Goal: Task Accomplishment & Management: Use online tool/utility

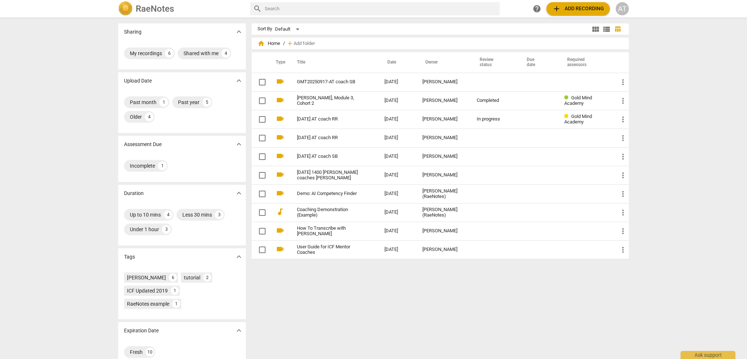
click at [573, 9] on span "add Add recording" at bounding box center [578, 8] width 52 height 9
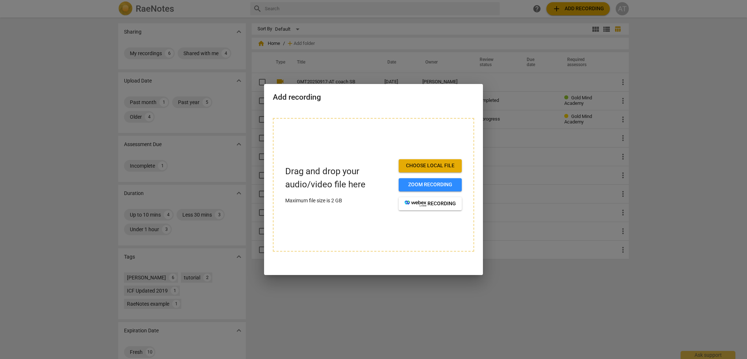
drag, startPoint x: 719, startPoint y: 200, endPoint x: 688, endPoint y: 194, distance: 32.0
click at [719, 200] on div at bounding box center [373, 179] width 747 height 359
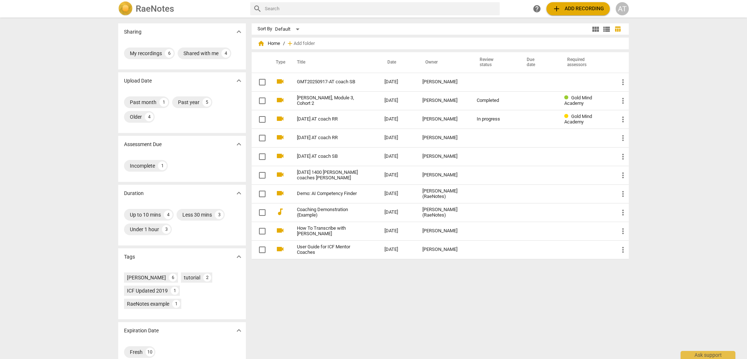
click at [664, 167] on div "Sharing expand_more My recordings 6 Shared with me 4 Upload Date expand_more Pa…" at bounding box center [373, 188] width 747 height 340
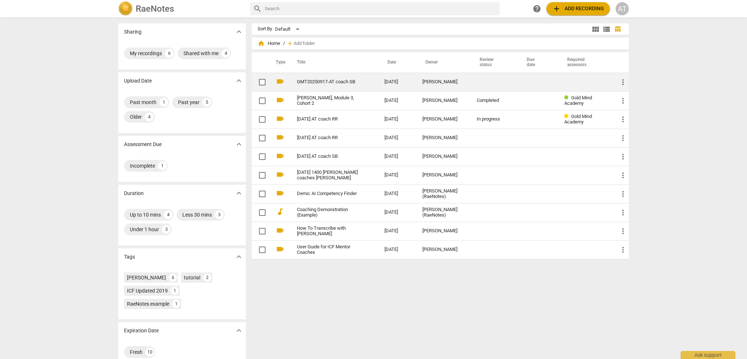
click at [332, 79] on link "GMT20250917-AT coach SB" at bounding box center [327, 81] width 61 height 5
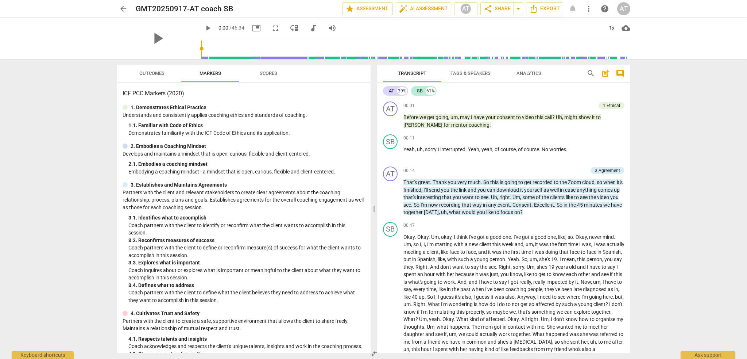
click at [86, 115] on div "arrow_back GMT20250917-AT coach SB edit star Assessment auto_fix_high AI Assess…" at bounding box center [373, 179] width 747 height 359
click at [124, 9] on span "arrow_back" at bounding box center [123, 8] width 9 height 9
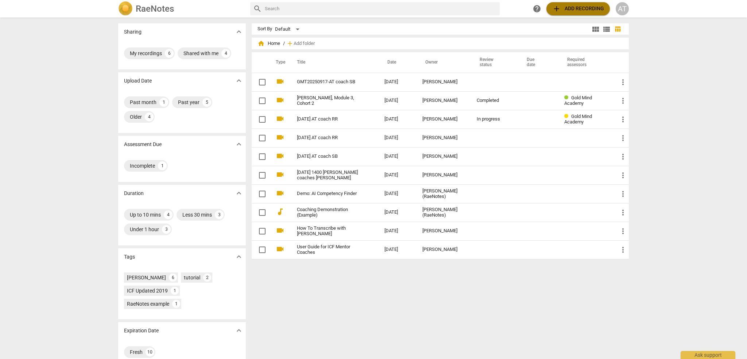
click at [570, 8] on span "add Add recording" at bounding box center [578, 8] width 52 height 9
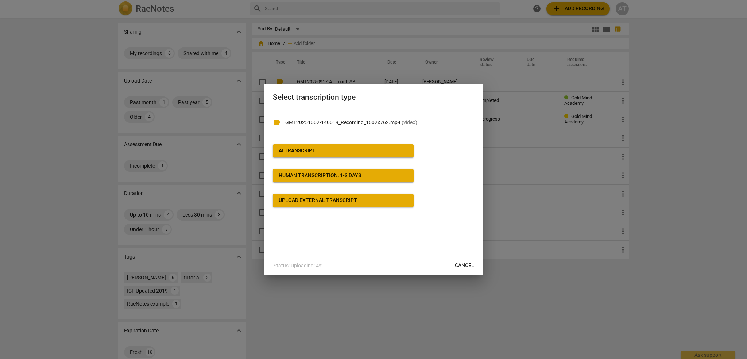
click at [324, 150] on span "AI Transcript" at bounding box center [343, 150] width 129 height 7
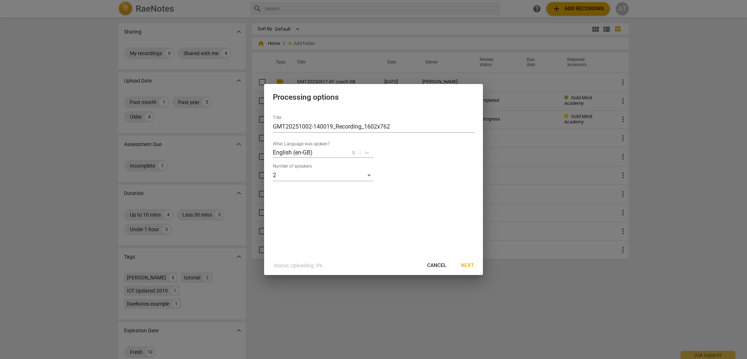
click at [468, 265] on span "Next" at bounding box center [467, 265] width 13 height 7
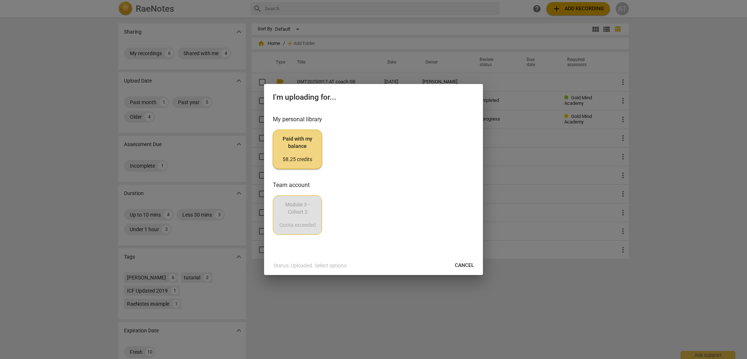
click at [297, 150] on span "Paid with my balance $8.25 credits" at bounding box center [297, 148] width 37 height 27
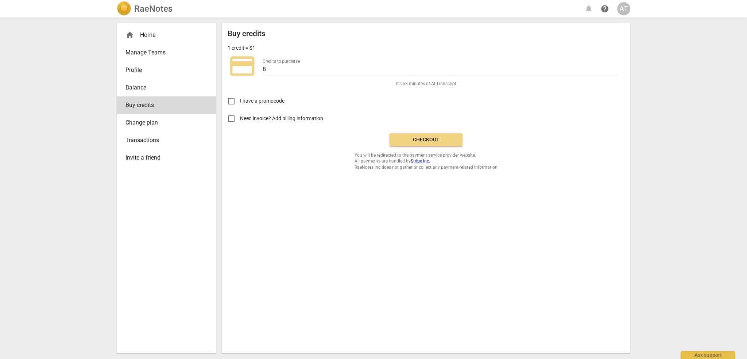
click at [624, 8] on div "AT" at bounding box center [623, 8] width 13 height 13
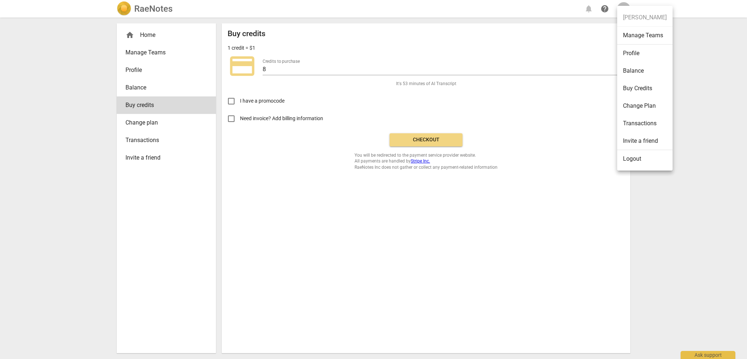
click at [696, 60] on div at bounding box center [373, 179] width 747 height 359
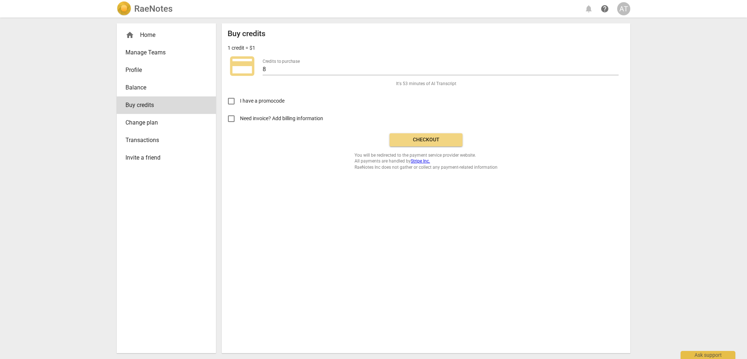
click at [163, 7] on h2 "RaeNotes" at bounding box center [153, 9] width 38 height 10
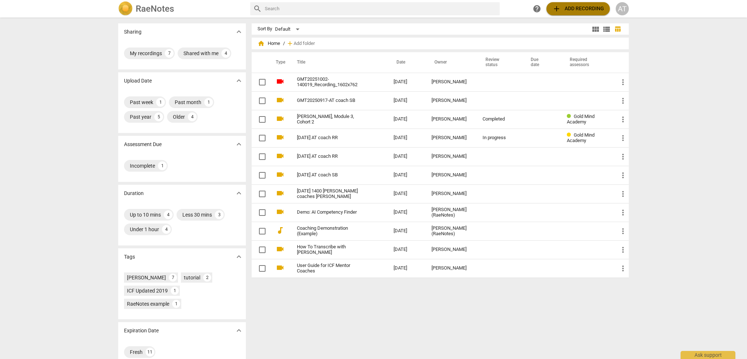
click at [588, 8] on span "add Add recording" at bounding box center [578, 8] width 52 height 9
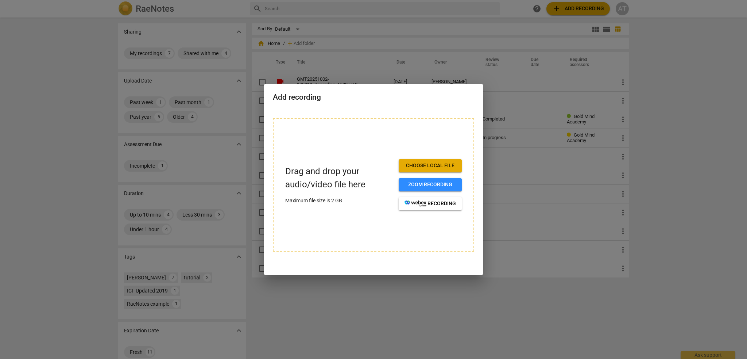
click at [524, 322] on div at bounding box center [373, 179] width 747 height 359
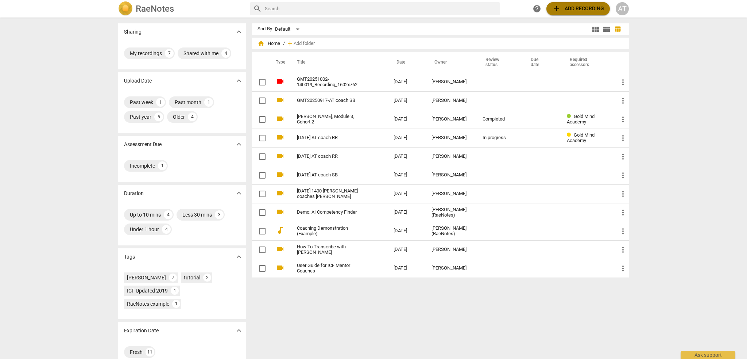
click at [584, 8] on span "add Add recording" at bounding box center [578, 8] width 52 height 9
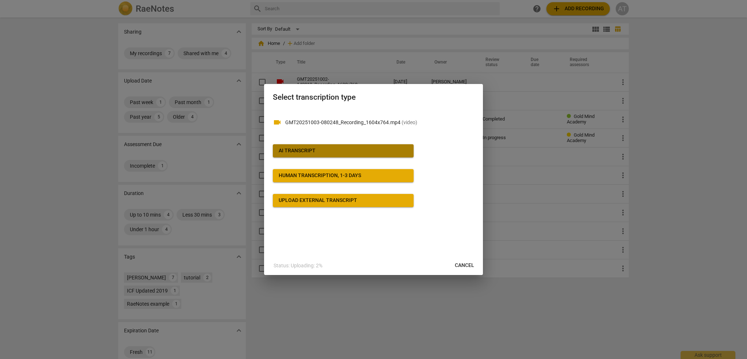
click at [334, 154] on button "AI Transcript" at bounding box center [343, 150] width 141 height 13
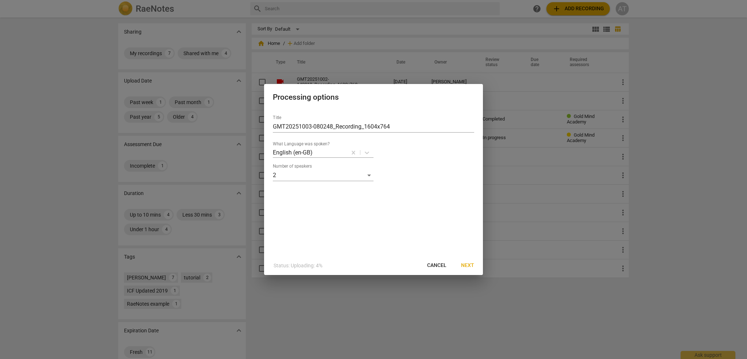
click at [468, 262] on span "Next" at bounding box center [467, 265] width 13 height 7
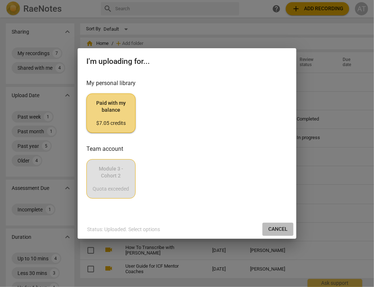
click at [276, 230] on span "Cancel" at bounding box center [277, 228] width 19 height 7
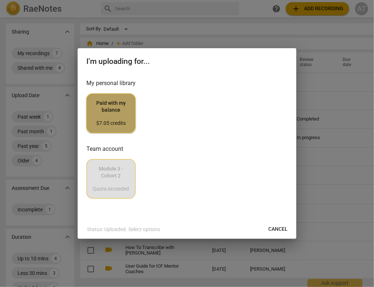
click at [115, 114] on span "Paid with my balance $7.05 credits" at bounding box center [111, 113] width 37 height 27
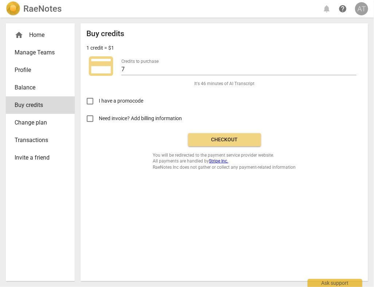
click at [363, 8] on div "AT" at bounding box center [361, 8] width 13 height 13
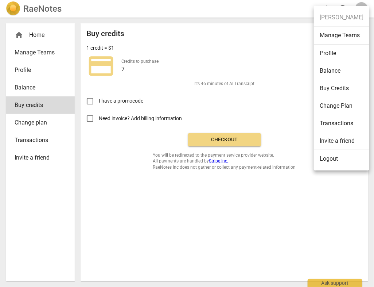
click at [50, 11] on div at bounding box center [187, 143] width 374 height 287
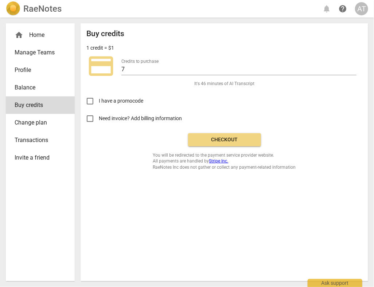
click at [15, 7] on img at bounding box center [13, 8] width 15 height 15
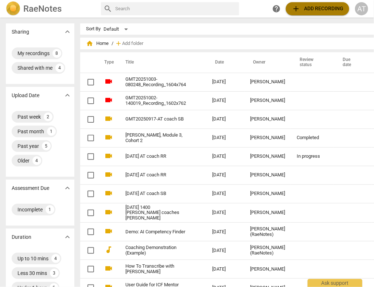
click at [322, 8] on span "add Add recording" at bounding box center [318, 8] width 52 height 9
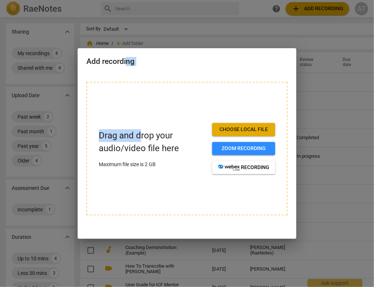
drag, startPoint x: 127, startPoint y: 55, endPoint x: 140, endPoint y: 103, distance: 50.4
click at [140, 103] on div "Add recording Drag and drop your audio/video file here Maximum file size is 2 G…" at bounding box center [187, 143] width 219 height 191
click at [327, 164] on div at bounding box center [187, 143] width 374 height 287
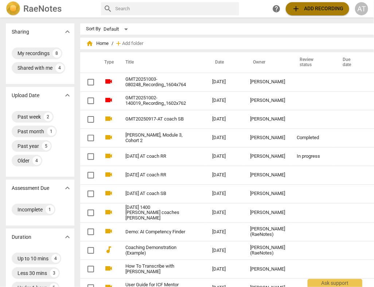
click at [322, 11] on span "add Add recording" at bounding box center [318, 8] width 52 height 9
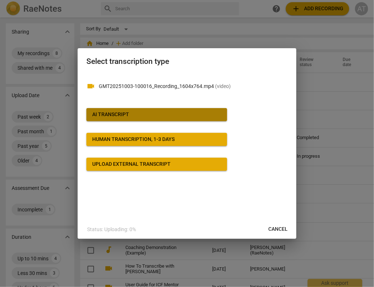
click at [145, 114] on span "AI Transcript" at bounding box center [156, 114] width 129 height 7
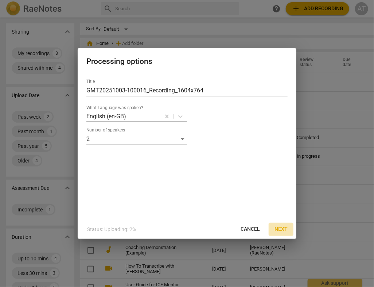
click at [286, 228] on span "Next" at bounding box center [281, 228] width 13 height 7
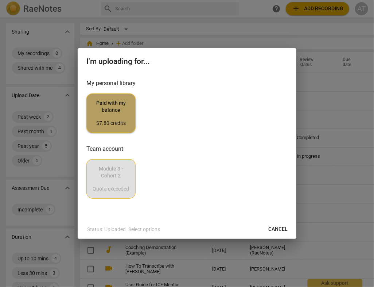
click at [108, 111] on span "Paid with my balance $7.80 credits" at bounding box center [111, 113] width 37 height 27
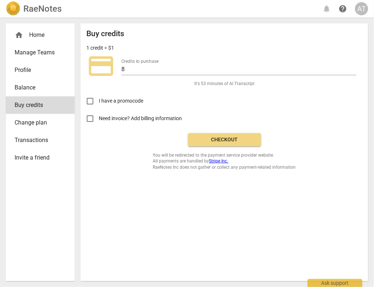
click at [29, 9] on h2 "RaeNotes" at bounding box center [42, 9] width 38 height 10
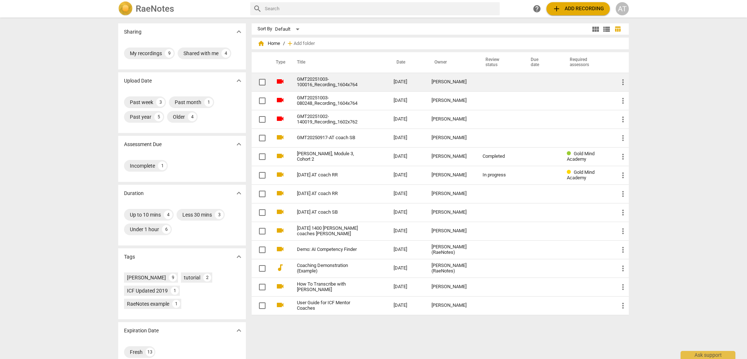
click at [622, 82] on span "more_vert" at bounding box center [623, 82] width 9 height 9
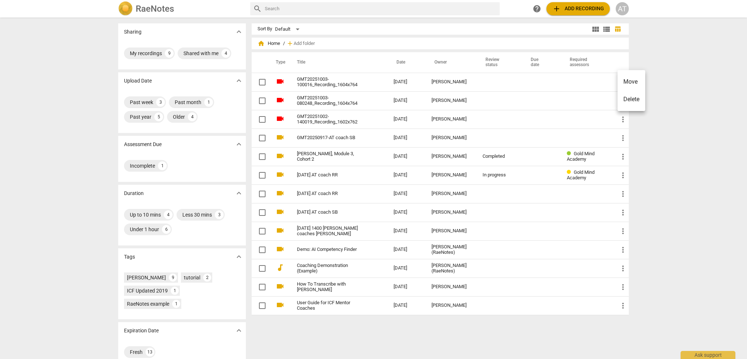
click at [485, 85] on div at bounding box center [373, 179] width 747 height 359
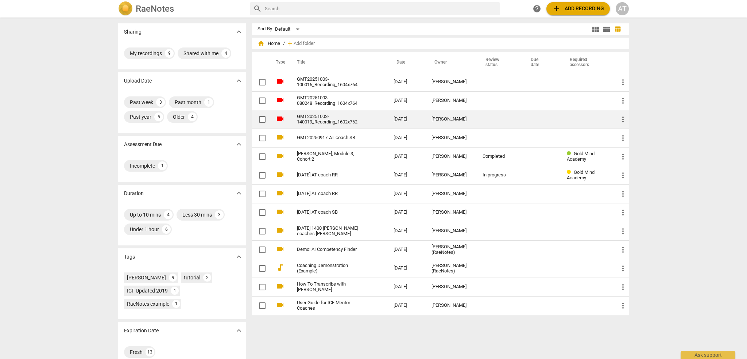
click at [328, 119] on link "GMT20251002-140019_Recording_1602x762" at bounding box center [332, 119] width 70 height 11
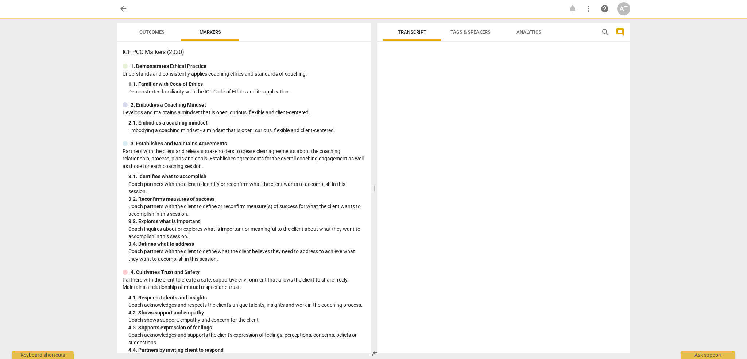
click at [328, 119] on div "2. 1. Embodies a coaching mindset" at bounding box center [246, 123] width 236 height 8
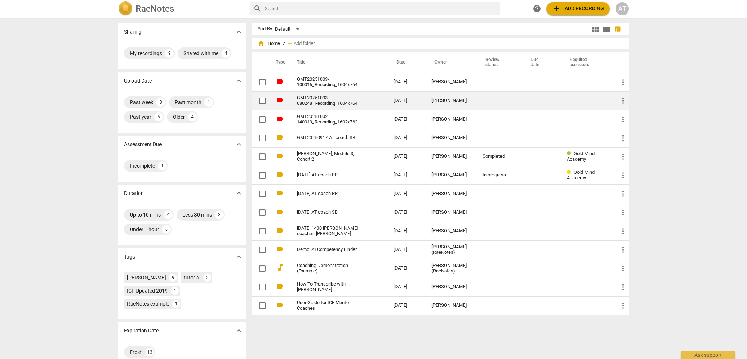
click at [291, 100] on td "GMT20251003-080248_Recording_1604x764" at bounding box center [338, 100] width 100 height 19
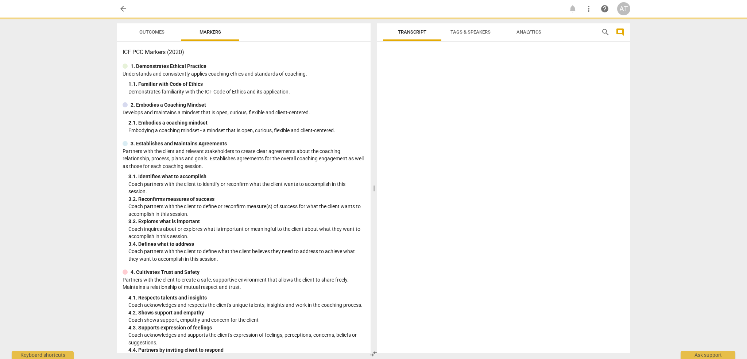
click at [291, 100] on div "ICF PCC Markers (2020) 1. Demonstrates Ethical Practice Understands and consist…" at bounding box center [244, 197] width 254 height 311
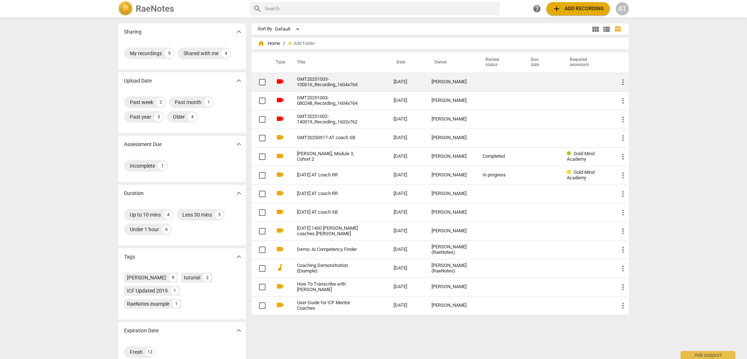
click at [326, 85] on link "GMT20251003-100016_Recording_1604x764" at bounding box center [332, 82] width 70 height 11
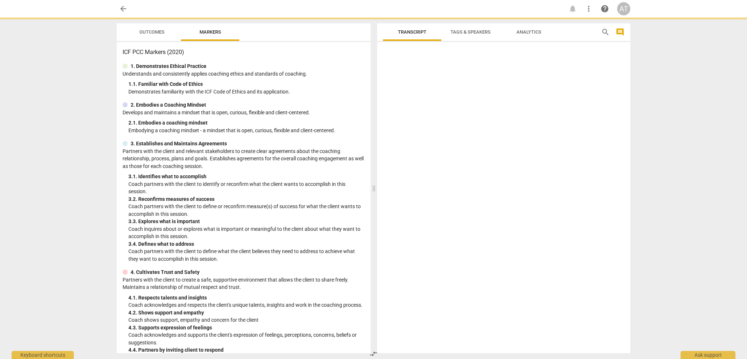
click at [326, 85] on div "1. 1. Familiar with Code of Ethics" at bounding box center [246, 84] width 236 height 8
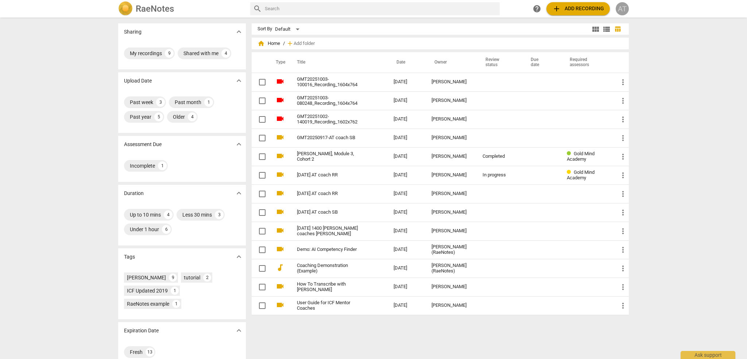
click at [624, 10] on div "AT" at bounding box center [622, 8] width 13 height 13
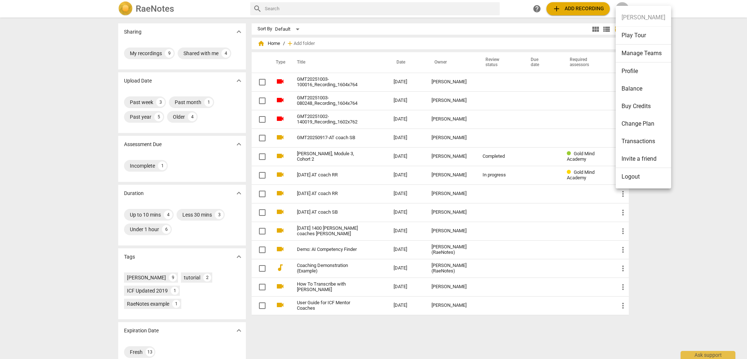
click at [639, 107] on li "Buy Credits" at bounding box center [643, 106] width 55 height 18
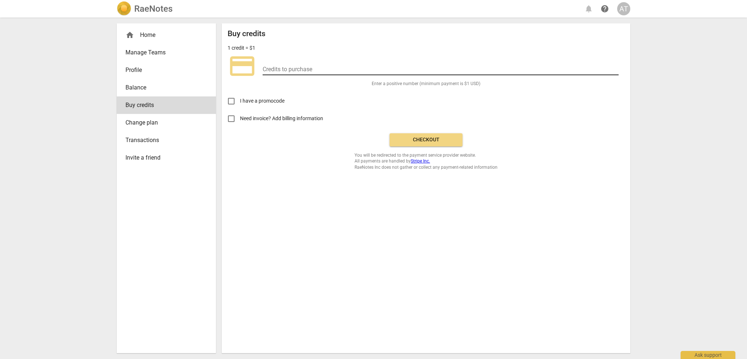
click at [270, 69] on input "number" at bounding box center [441, 70] width 356 height 11
type input "40"
click at [450, 138] on span "Checkout" at bounding box center [425, 139] width 61 height 7
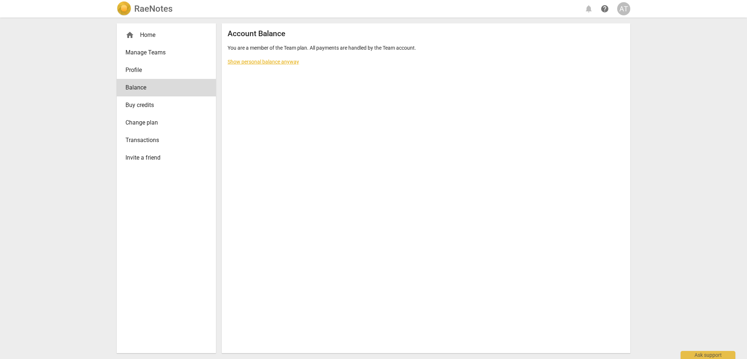
click at [289, 62] on link "Show personal balance anyway" at bounding box center [263, 62] width 71 height 6
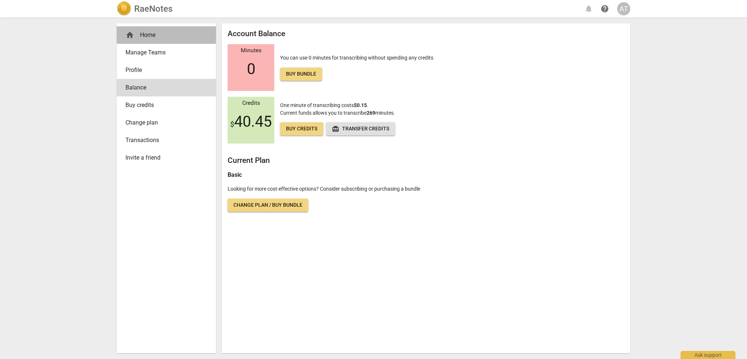
click at [145, 35] on div "home Home" at bounding box center [163, 35] width 76 height 9
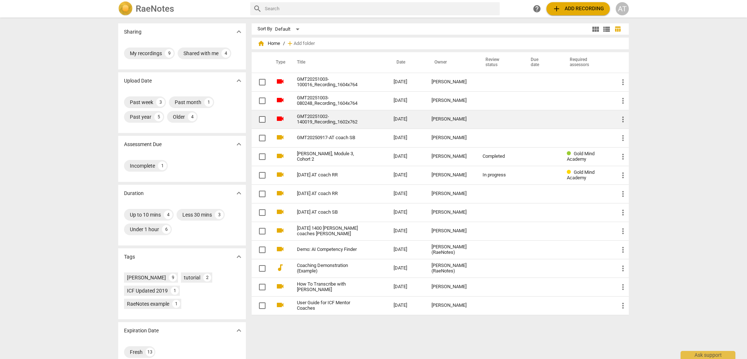
click at [332, 119] on link "GMT20251002-140019_Recording_1602x762" at bounding box center [332, 119] width 70 height 11
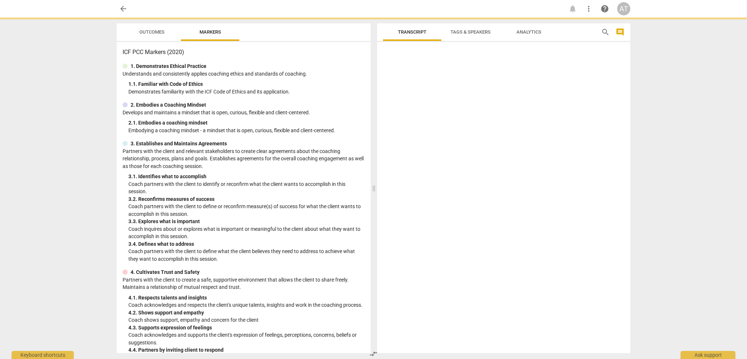
click at [332, 119] on div "2. 1. Embodies a coaching mindset" at bounding box center [246, 123] width 236 height 8
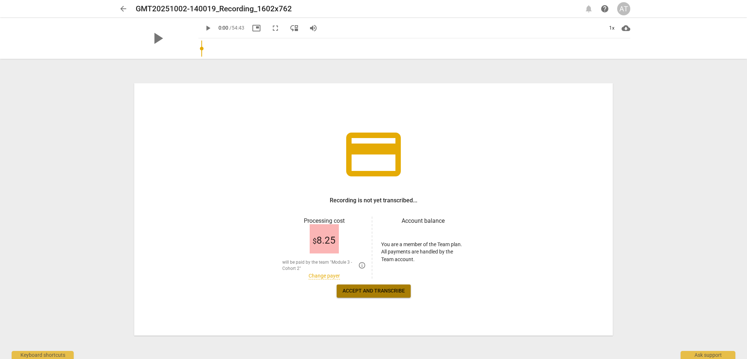
click at [371, 291] on span "Accept and transcribe" at bounding box center [373, 290] width 62 height 7
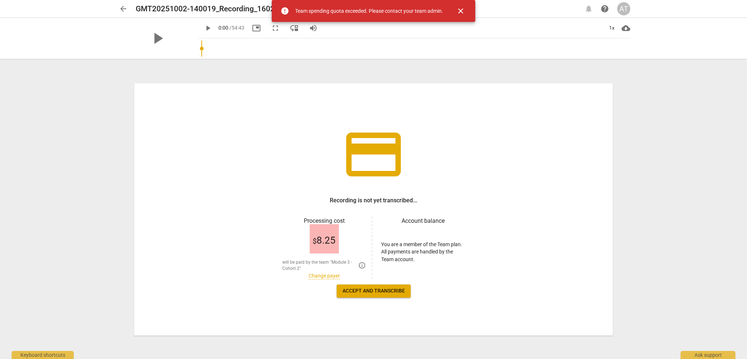
click at [462, 13] on span "close" at bounding box center [460, 11] width 9 height 9
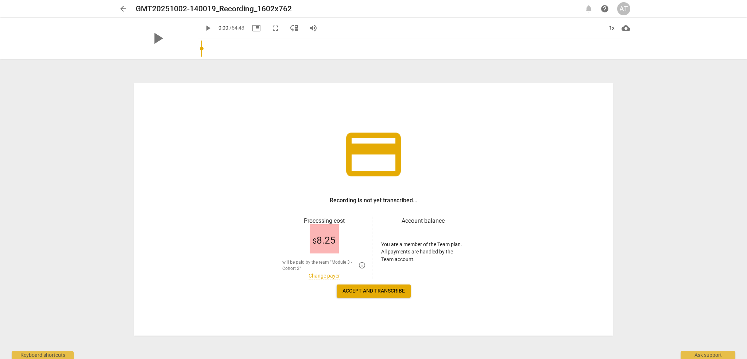
click at [317, 277] on link "Change payer" at bounding box center [324, 275] width 31 height 6
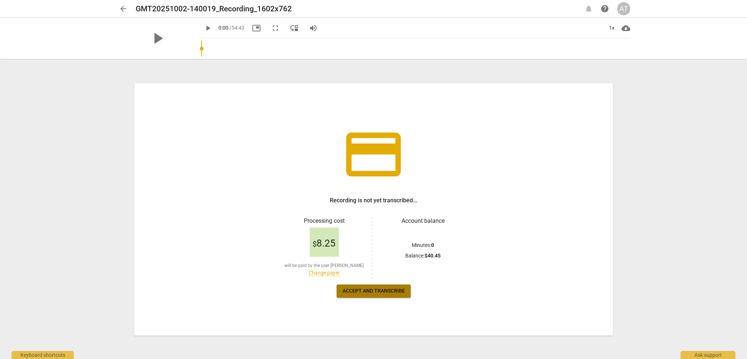
click at [365, 293] on span "Accept and transcribe" at bounding box center [373, 290] width 62 height 7
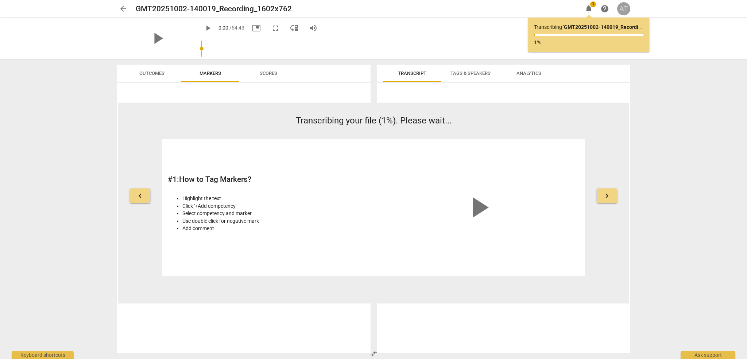
drag, startPoint x: 296, startPoint y: 1, endPoint x: 626, endPoint y: 9, distance: 329.8
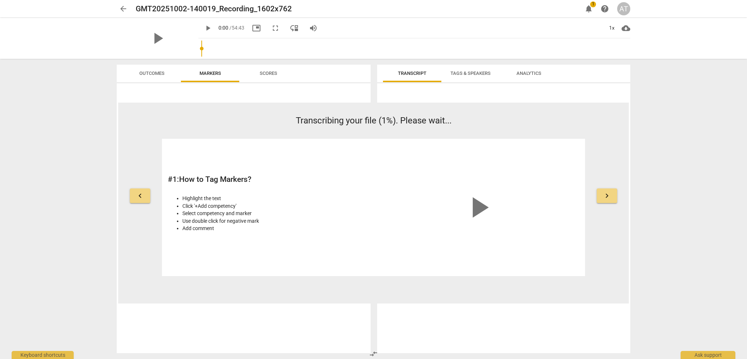
drag, startPoint x: 626, startPoint y: 9, endPoint x: 673, endPoint y: 18, distance: 47.6
click at [673, 18] on div "arrow_back GMT20251002-140019_Recording_1602x762 edit notifications 1 help AT p…" at bounding box center [373, 29] width 747 height 59
drag, startPoint x: 625, startPoint y: 7, endPoint x: 653, endPoint y: 7, distance: 27.7
click at [653, 7] on div "arrow_back GMT20251002-140019_Recording_1602x762 edit notifications 1 help AT" at bounding box center [373, 9] width 735 height 18
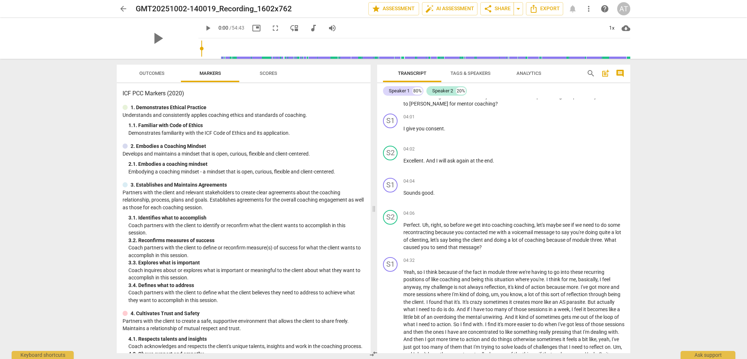
scroll to position [182, 0]
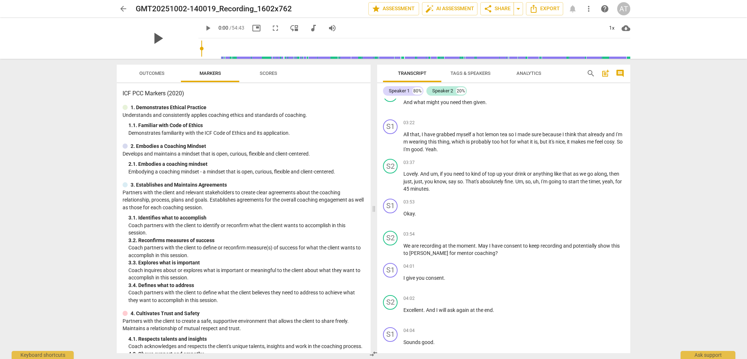
click at [158, 38] on span "play_arrow" at bounding box center [157, 38] width 19 height 19
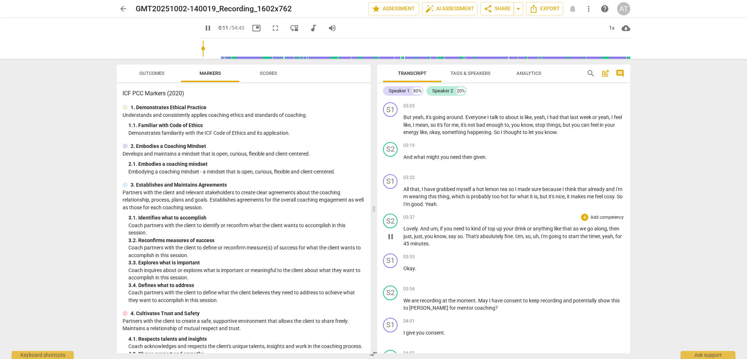
scroll to position [0, 0]
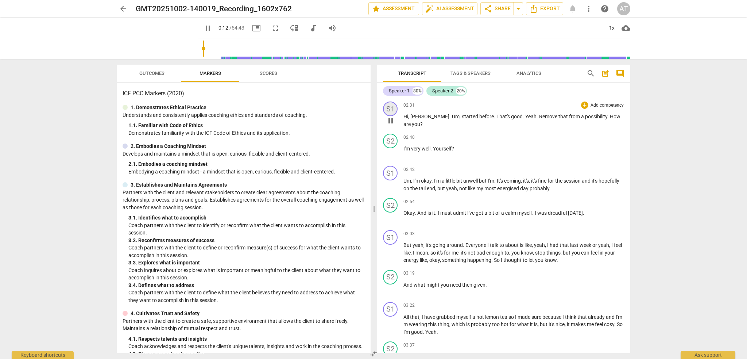
click at [390, 108] on div "S1" at bounding box center [390, 108] width 15 height 15
click at [444, 103] on div at bounding box center [373, 179] width 747 height 359
click at [449, 118] on span "." at bounding box center [450, 116] width 3 height 6
click at [390, 122] on span "pause" at bounding box center [390, 120] width 9 height 9
click at [390, 122] on span "play_arrow" at bounding box center [390, 120] width 9 height 9
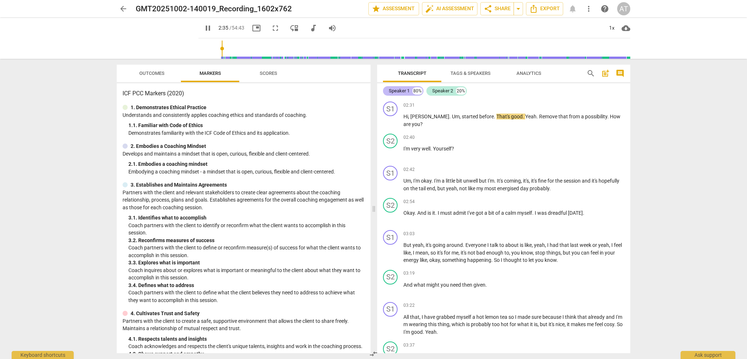
click at [398, 90] on div "Speaker 1" at bounding box center [399, 90] width 21 height 7
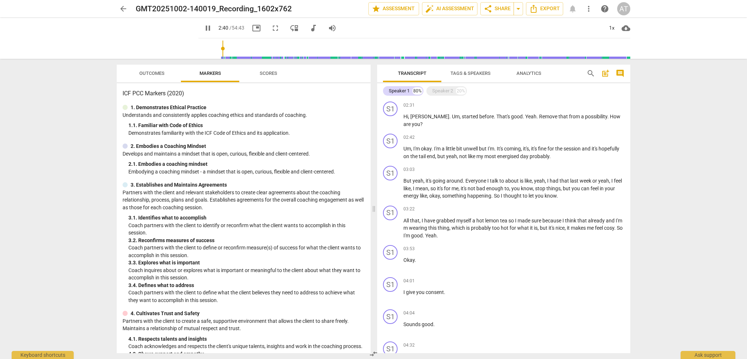
click at [459, 74] on span "Tags & Speakers" at bounding box center [470, 72] width 40 height 5
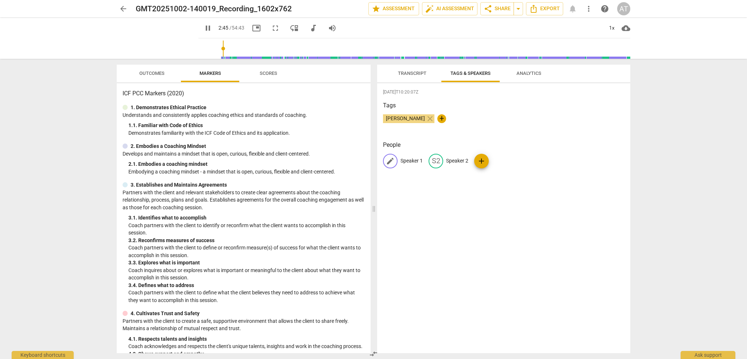
click at [409, 161] on p "Speaker 1" at bounding box center [411, 161] width 22 height 8
type input "167"
type input "DS"
type input "169"
type input "DS"
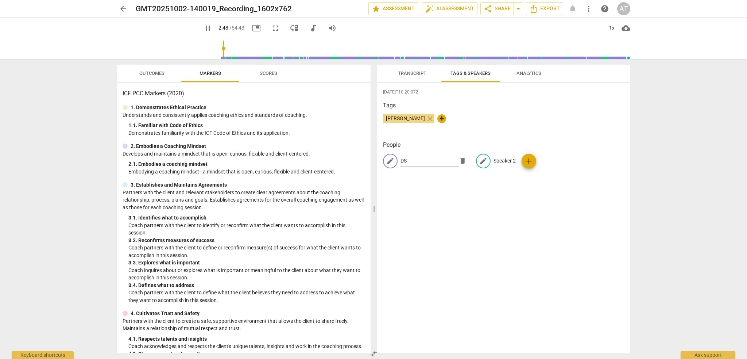
click at [511, 159] on p "Speaker 2" at bounding box center [504, 161] width 22 height 8
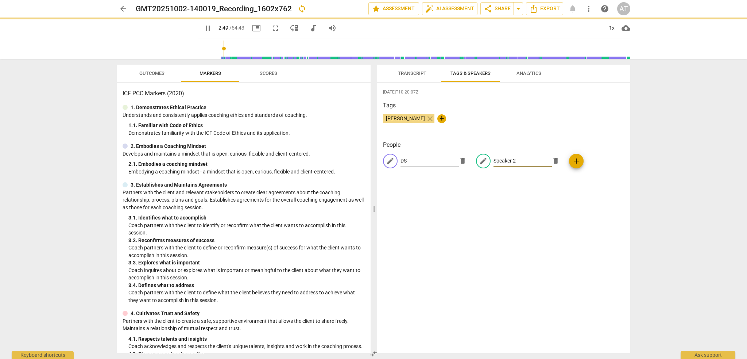
type input "170"
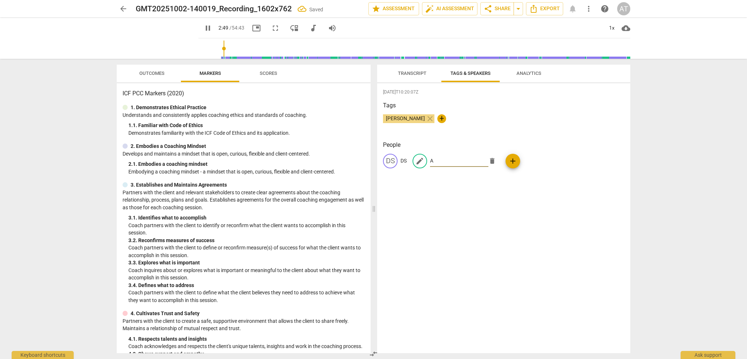
type input "AT"
type input "170"
type input "AT"
click at [416, 75] on span "Transcript" at bounding box center [412, 72] width 28 height 5
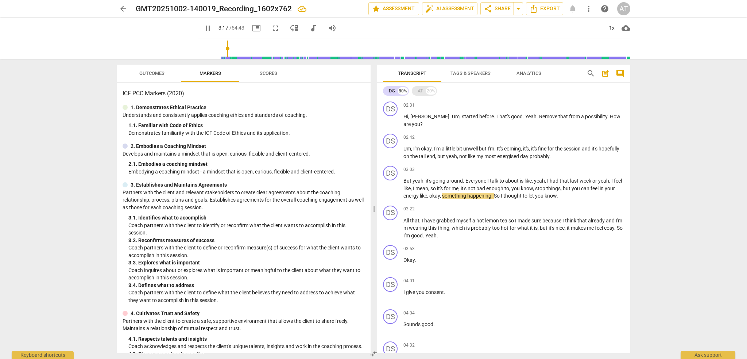
click at [418, 91] on div "AT" at bounding box center [420, 90] width 5 height 7
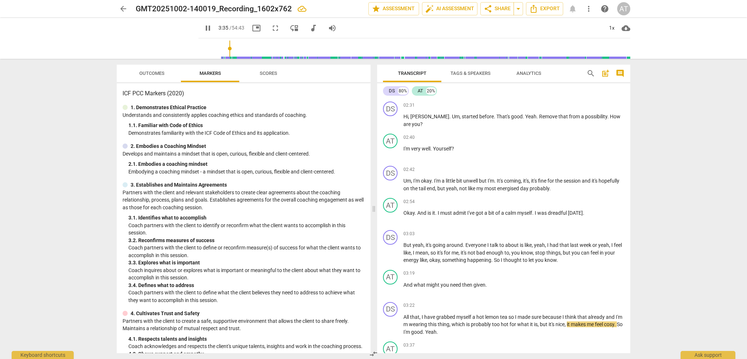
click at [212, 27] on span "pause" at bounding box center [208, 28] width 9 height 9
type input "216"
click at [624, 8] on div "AT" at bounding box center [623, 8] width 13 height 13
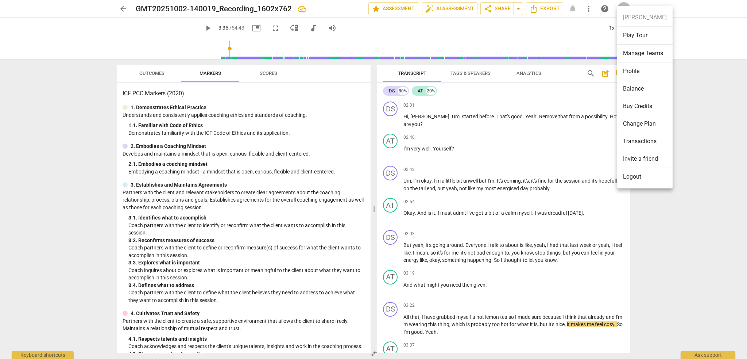
click at [725, 137] on div at bounding box center [373, 179] width 747 height 359
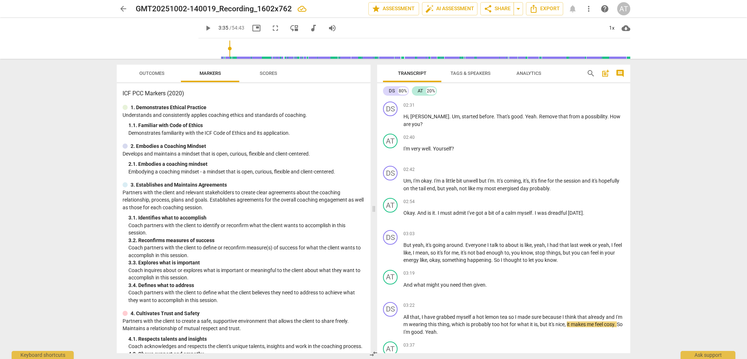
click at [125, 10] on span "arrow_back" at bounding box center [123, 8] width 9 height 9
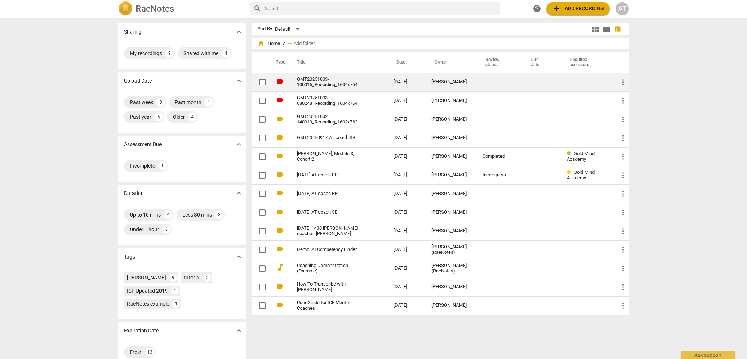
click at [357, 83] on link "GMT20251003-100016_Recording_1604x764" at bounding box center [332, 82] width 70 height 11
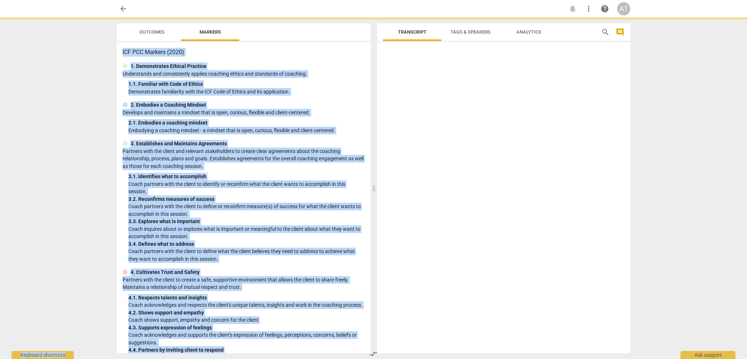
click at [357, 83] on div "1. 1. Familiar with Code of Ethics" at bounding box center [246, 84] width 236 height 8
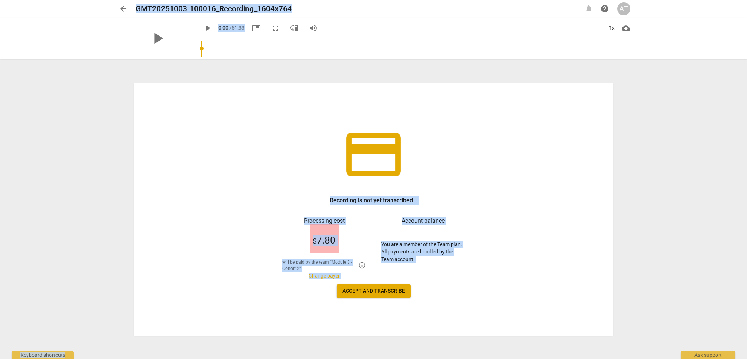
click at [321, 277] on link "Change payer" at bounding box center [324, 275] width 31 height 6
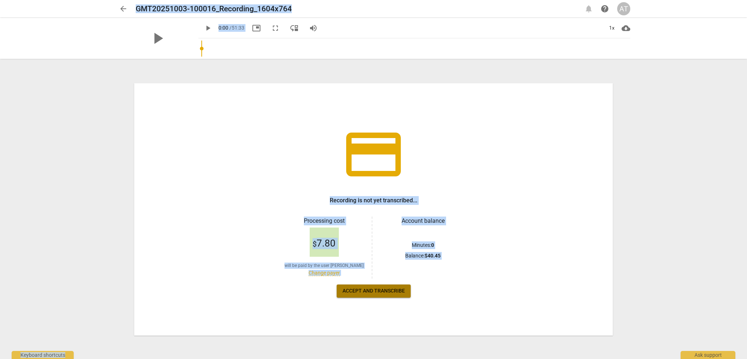
click at [375, 290] on span "Accept and transcribe" at bounding box center [373, 290] width 62 height 7
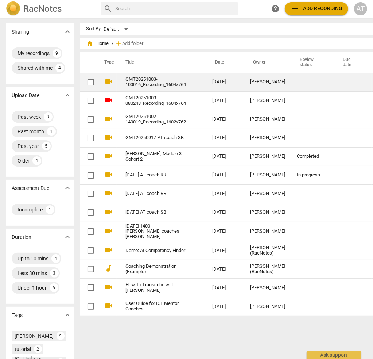
click at [128, 77] on link "GMT20251003-100016_Recording_1604x764" at bounding box center [155, 82] width 61 height 11
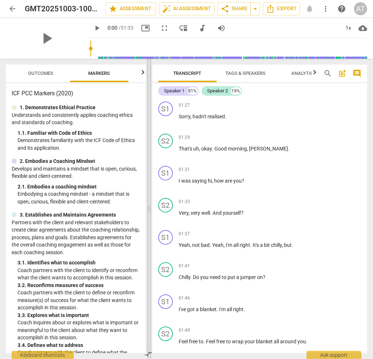
drag, startPoint x: 186, startPoint y: 110, endPoint x: 148, endPoint y: 112, distance: 38.0
click at [148, 112] on span at bounding box center [149, 209] width 4 height 300
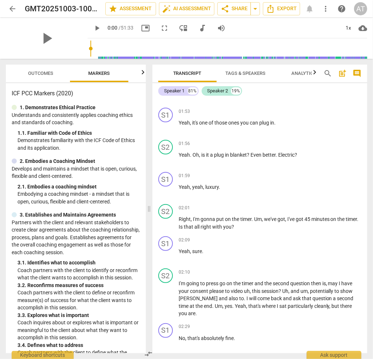
scroll to position [255, 0]
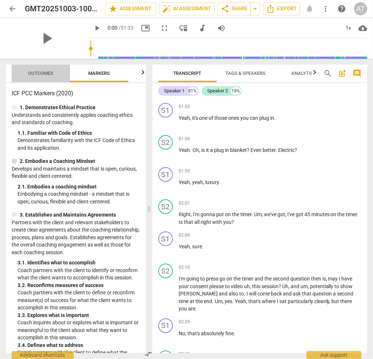
click at [46, 73] on span "Outcomes" at bounding box center [40, 72] width 25 height 5
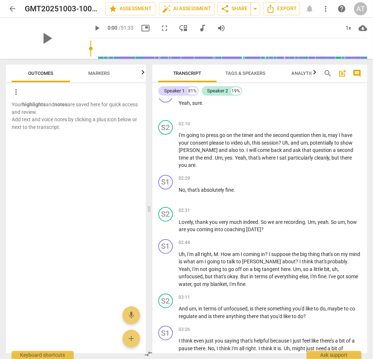
scroll to position [438, 0]
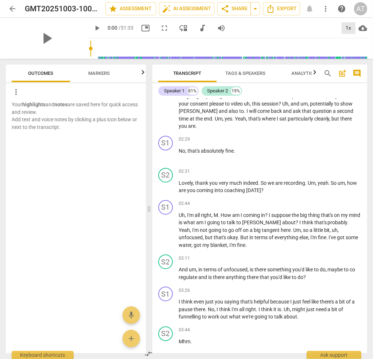
click at [351, 26] on div "1x" at bounding box center [349, 28] width 14 height 12
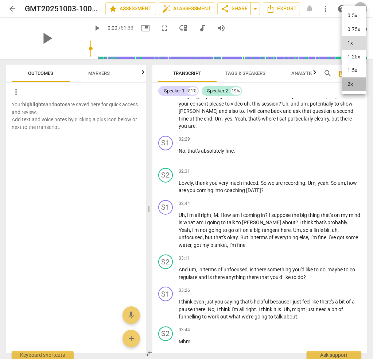
click at [355, 88] on li "2x" at bounding box center [354, 84] width 24 height 14
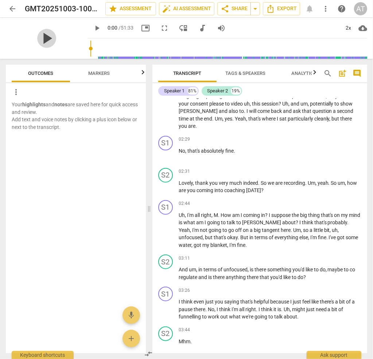
click at [48, 38] on span "play_arrow" at bounding box center [46, 38] width 19 height 19
click at [49, 37] on span "pause" at bounding box center [46, 38] width 19 height 19
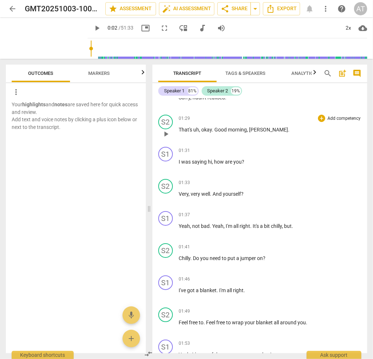
scroll to position [0, 0]
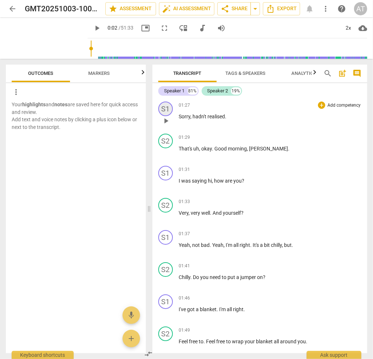
click at [166, 107] on div "S1" at bounding box center [165, 108] width 15 height 15
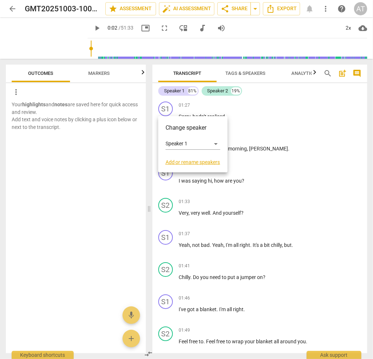
click at [258, 109] on div at bounding box center [186, 179] width 373 height 359
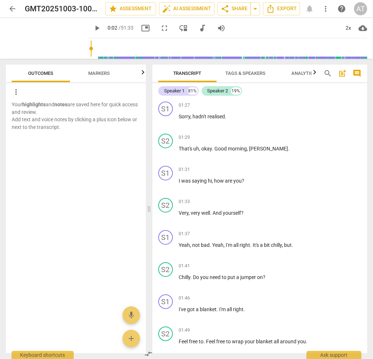
click at [216, 114] on span "realised" at bounding box center [217, 116] width 18 height 6
click at [168, 119] on span "play_arrow" at bounding box center [166, 120] width 9 height 9
click at [169, 119] on span "pause" at bounding box center [166, 120] width 9 height 9
type input "88"
click at [177, 90] on div "Speaker 1" at bounding box center [174, 90] width 21 height 7
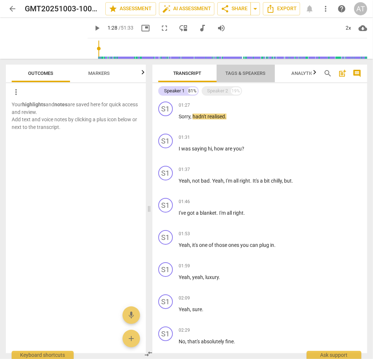
click at [242, 74] on span "Tags & Speakers" at bounding box center [246, 72] width 40 height 5
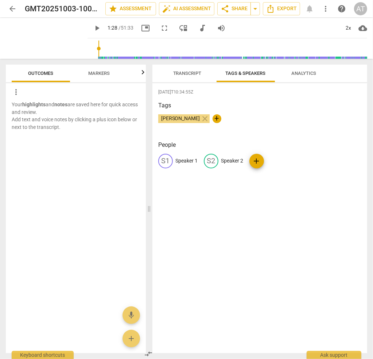
click at [189, 159] on p "Speaker 1" at bounding box center [187, 161] width 22 height 8
type input "GS"
click at [280, 162] on p "Speaker 2" at bounding box center [280, 161] width 22 height 8
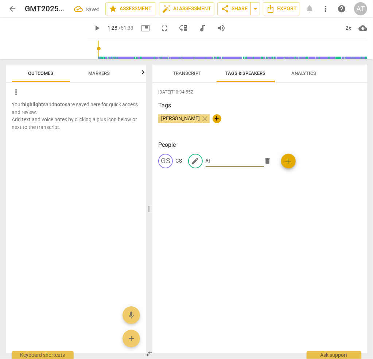
type input "AT"
click at [189, 74] on span "Transcript" at bounding box center [187, 72] width 28 height 5
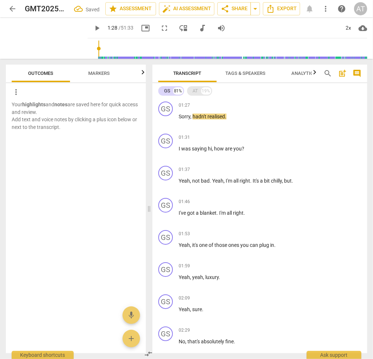
click at [194, 90] on div "AT" at bounding box center [195, 90] width 5 height 7
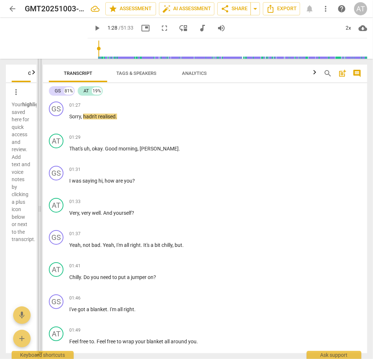
drag, startPoint x: 149, startPoint y: 212, endPoint x: 40, endPoint y: 218, distance: 109.6
click at [40, 218] on span at bounding box center [40, 209] width 4 height 300
click at [51, 39] on span "play_arrow" at bounding box center [46, 38] width 19 height 19
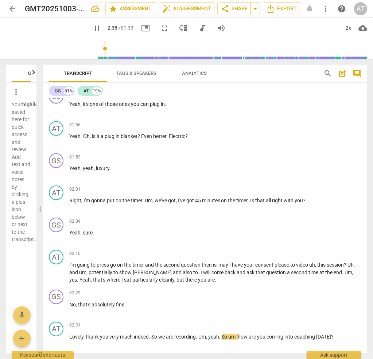
click at [99, 29] on span "pause" at bounding box center [97, 28] width 9 height 9
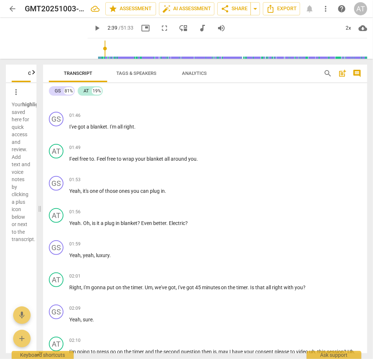
scroll to position [219, 0]
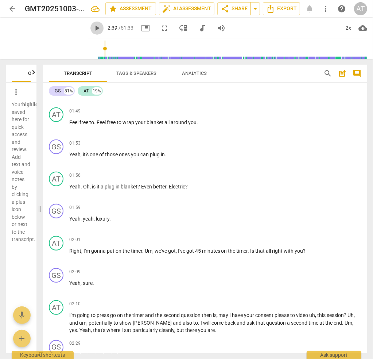
click at [101, 29] on span "play_arrow" at bounding box center [97, 28] width 9 height 9
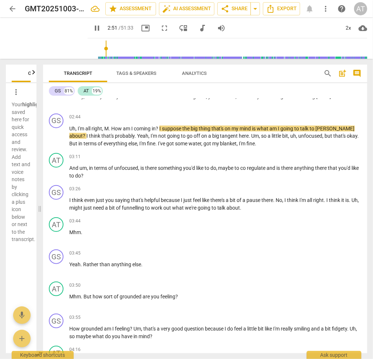
scroll to position [511, 0]
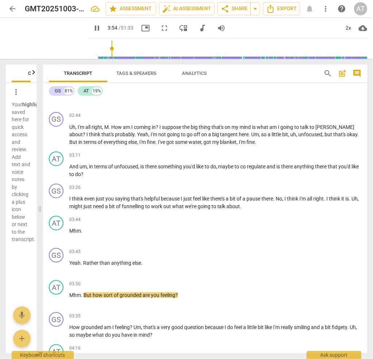
click at [98, 29] on span "pause" at bounding box center [97, 28] width 9 height 9
click at [99, 27] on span "play_arrow" at bounding box center [97, 28] width 9 height 9
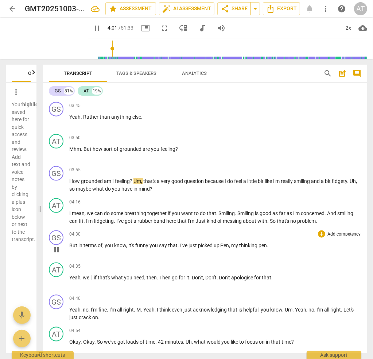
scroll to position [693, 0]
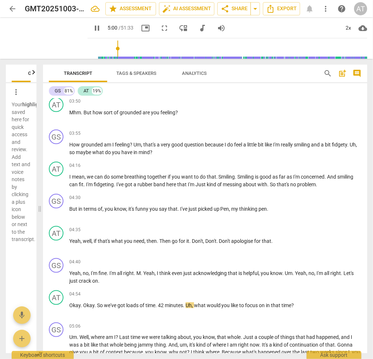
click at [101, 29] on span "pause" at bounding box center [97, 28] width 9 height 9
click at [100, 27] on span "play_arrow" at bounding box center [97, 28] width 9 height 9
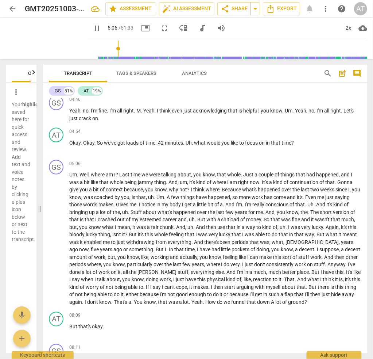
scroll to position [875, 0]
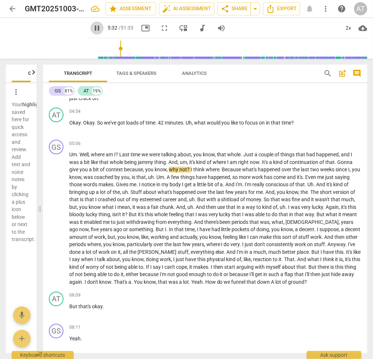
click at [99, 30] on span "pause" at bounding box center [97, 28] width 9 height 9
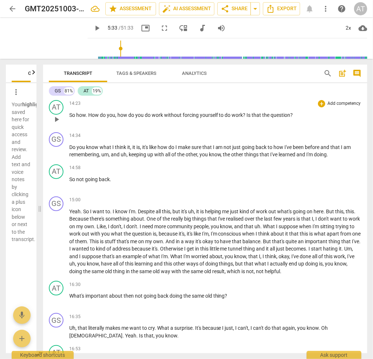
scroll to position [2006, 0]
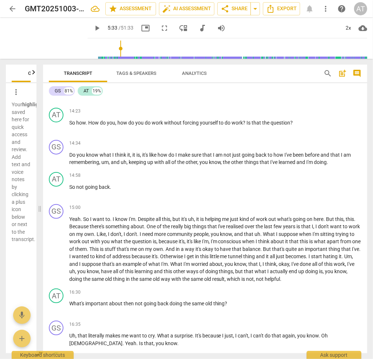
click at [101, 28] on span "play_arrow" at bounding box center [97, 28] width 9 height 9
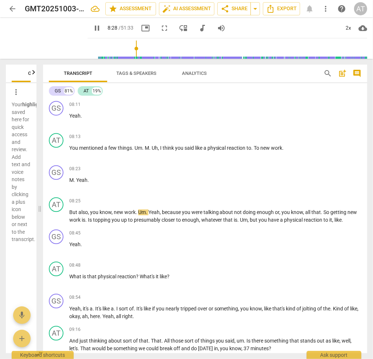
scroll to position [1135, 0]
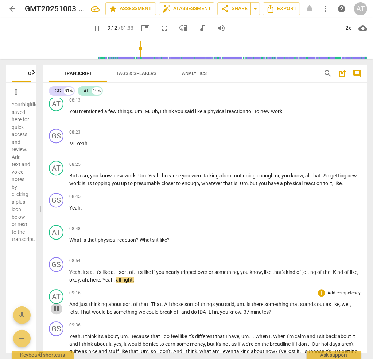
click at [58, 304] on span "pause" at bounding box center [56, 308] width 9 height 9
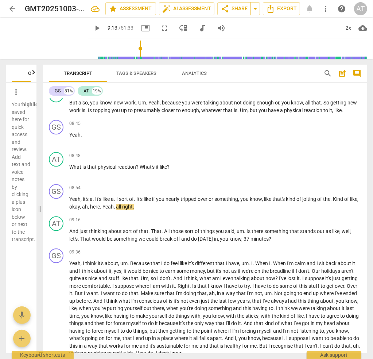
scroll to position [1281, 0]
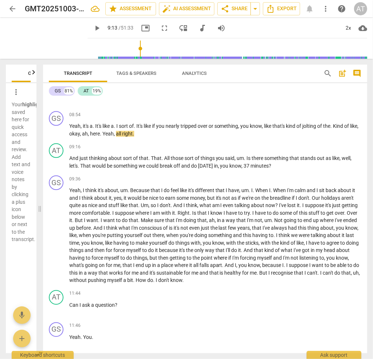
click at [101, 29] on span "play_arrow" at bounding box center [97, 28] width 9 height 9
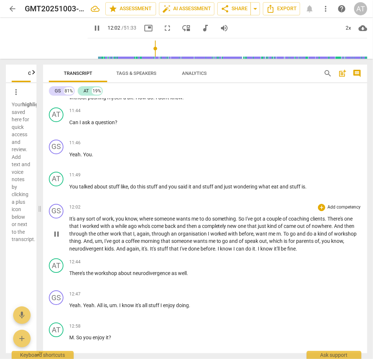
scroll to position [1499, 0]
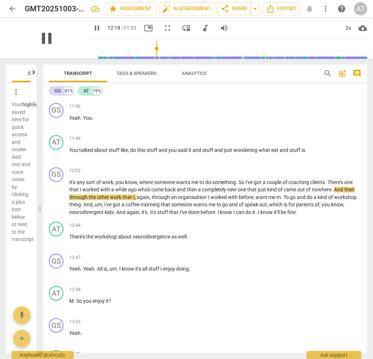
click at [54, 35] on span "pause" at bounding box center [46, 38] width 19 height 19
type input "739"
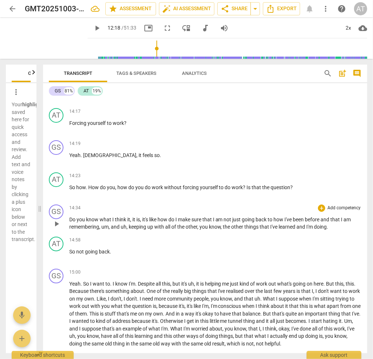
scroll to position [2083, 0]
